Goal: Transaction & Acquisition: Book appointment/travel/reservation

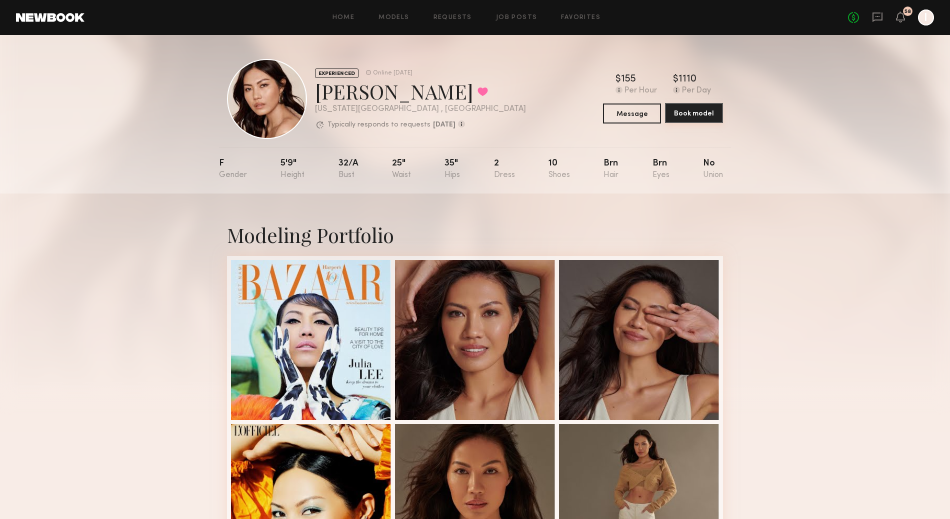
click at [694, 110] on button "Book model" at bounding box center [694, 113] width 58 height 20
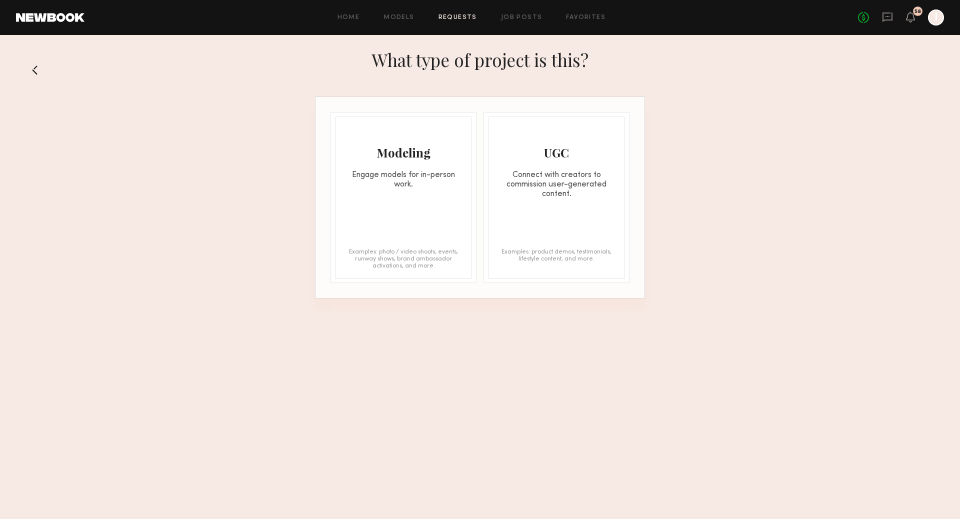
click at [391, 240] on div "Modeling Engage models for in-person work. Examples: photo / video shoots, even…" at bounding box center [403, 197] width 136 height 162
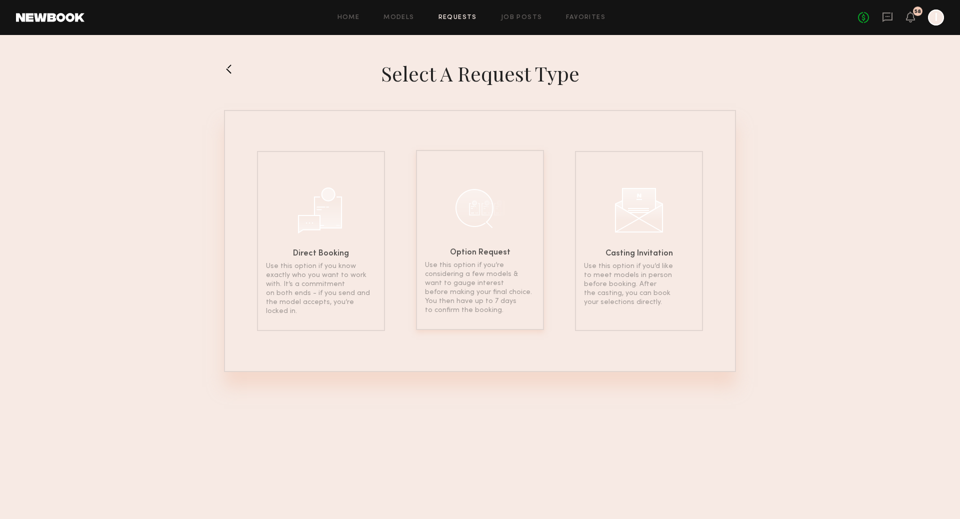
click at [480, 227] on div at bounding box center [480, 208] width 50 height 50
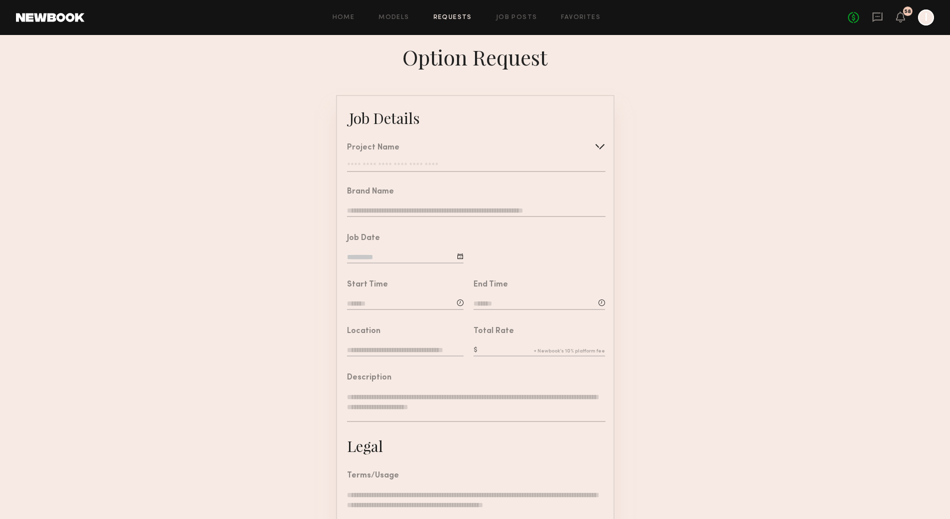
click at [443, 168] on input "text" at bounding box center [476, 167] width 258 height 10
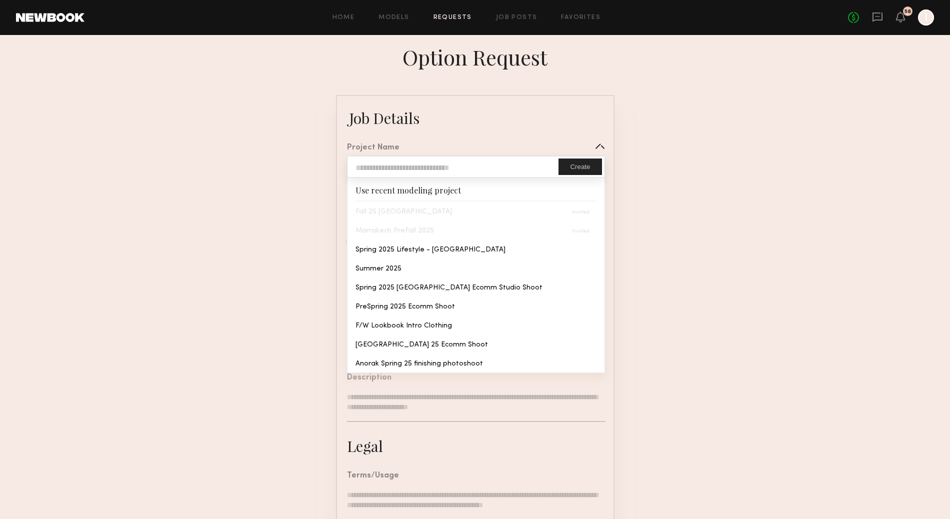
click at [656, 161] on form "Job Details Project Name Create Use recent modeling project Fall 25 [GEOGRAPHIC…" at bounding box center [475, 373] width 950 height 557
